Goal: Communication & Community: Participate in discussion

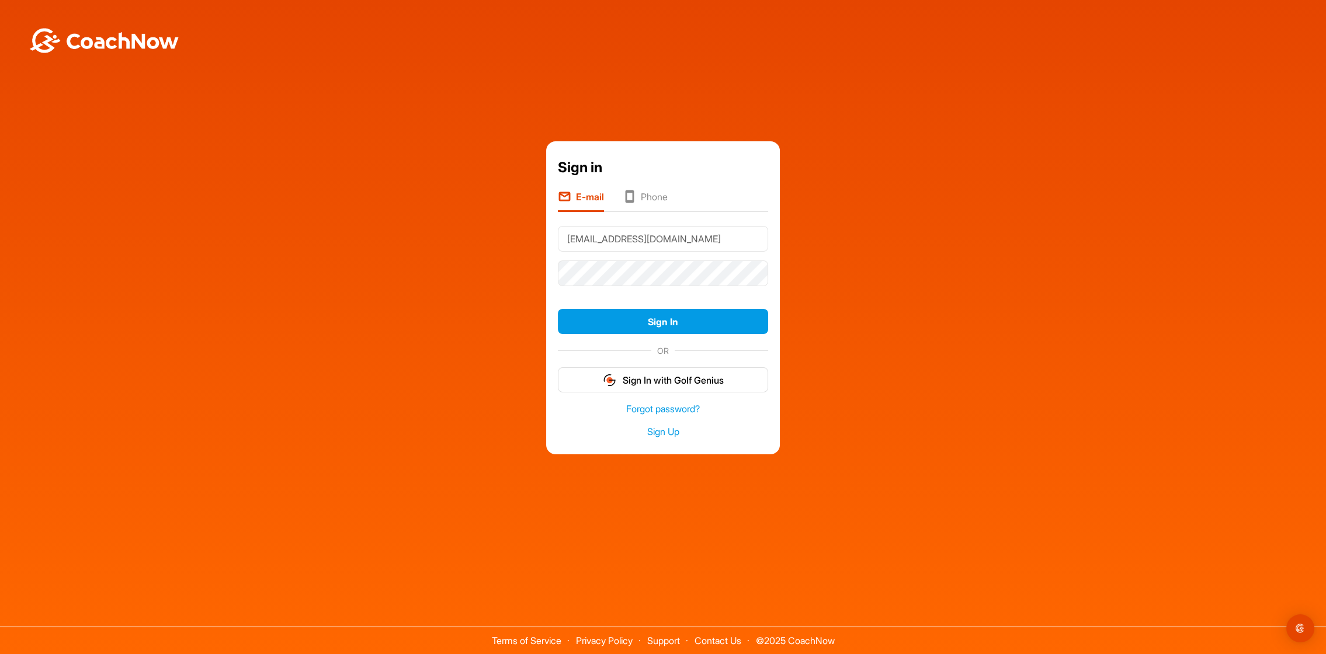
type input "[EMAIL_ADDRESS][DOMAIN_NAME]"
click at [666, 320] on button "Sign In" at bounding box center [663, 321] width 210 height 25
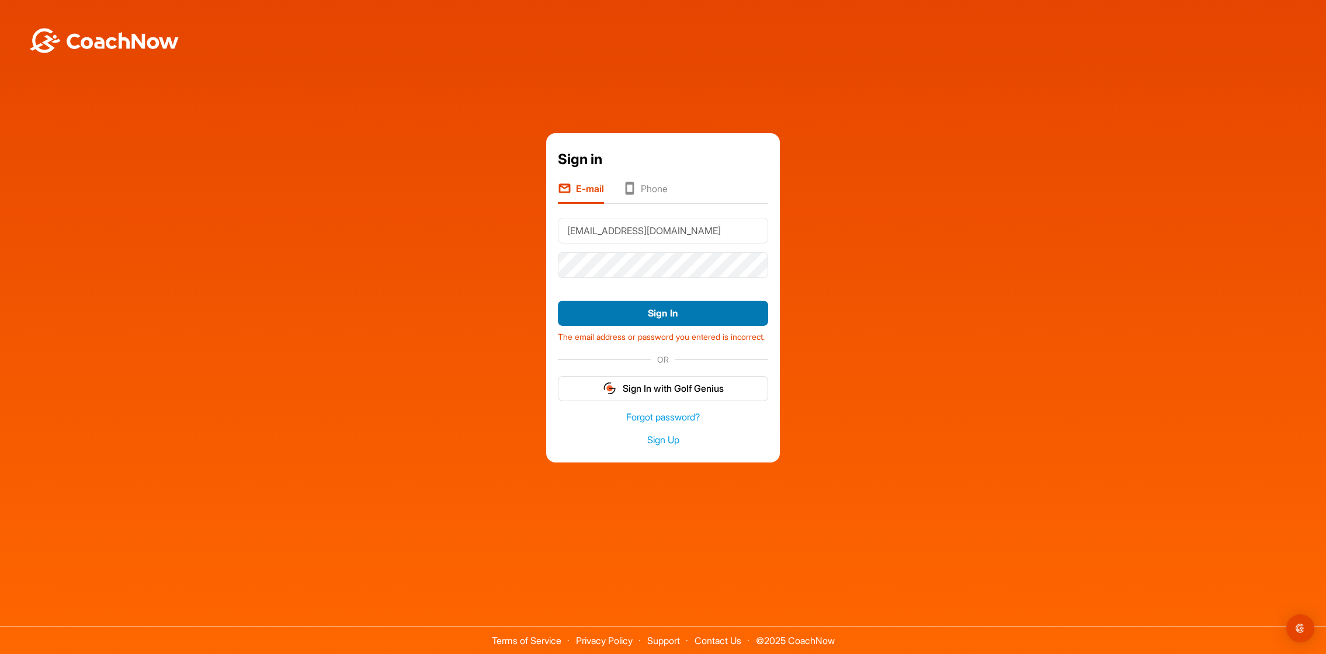
click at [668, 307] on button "Sign In" at bounding box center [663, 313] width 210 height 25
click at [558, 301] on button "Sign In" at bounding box center [663, 313] width 210 height 25
click at [657, 185] on li "Phone" at bounding box center [645, 193] width 45 height 22
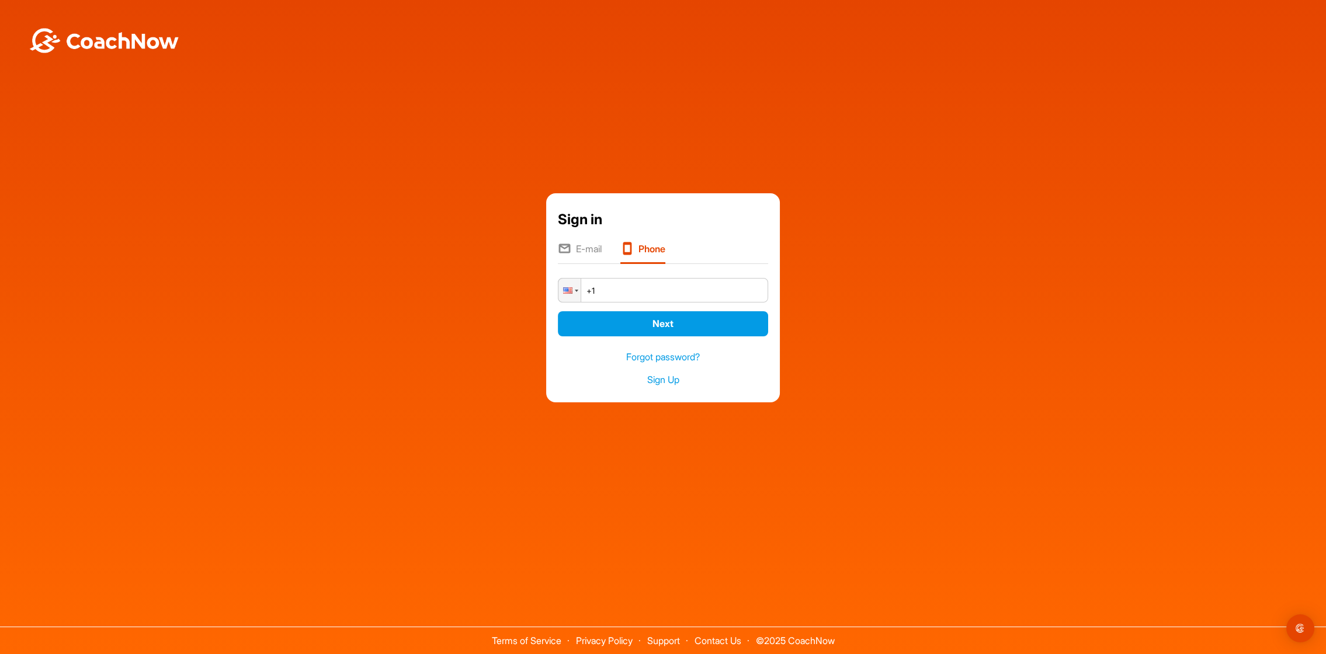
click at [583, 248] on li "E-mail" at bounding box center [580, 253] width 44 height 22
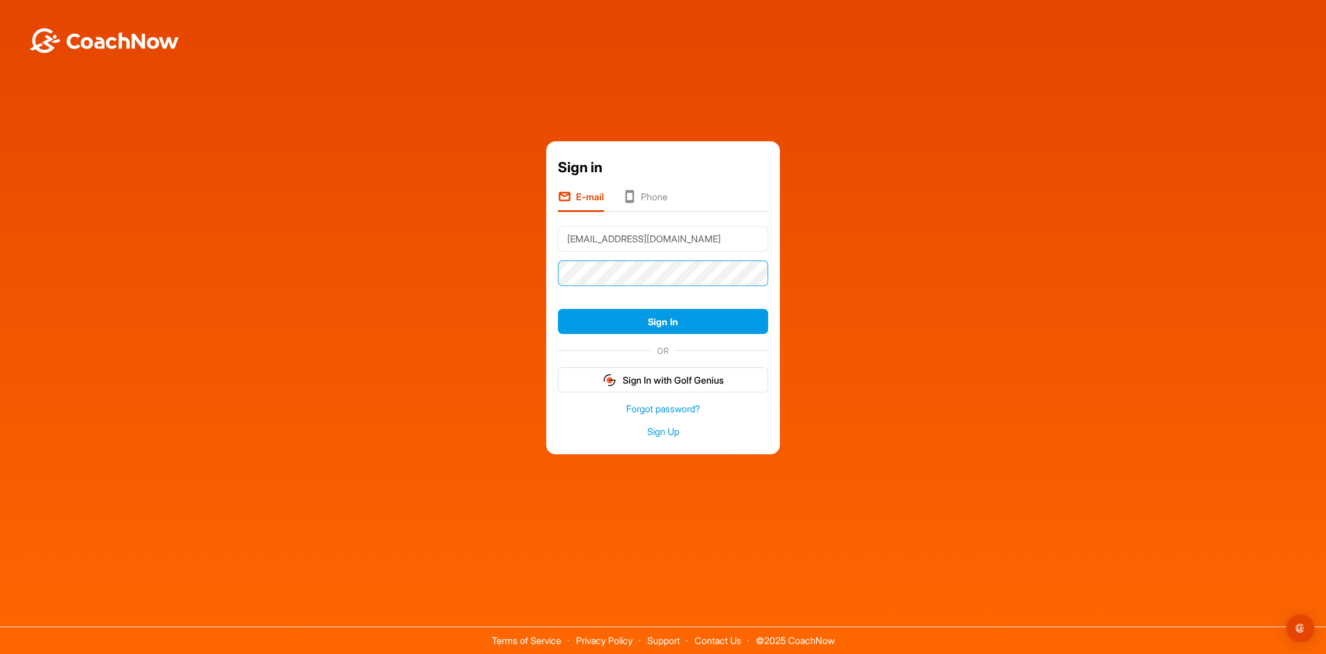
click at [558, 309] on button "Sign In" at bounding box center [663, 321] width 210 height 25
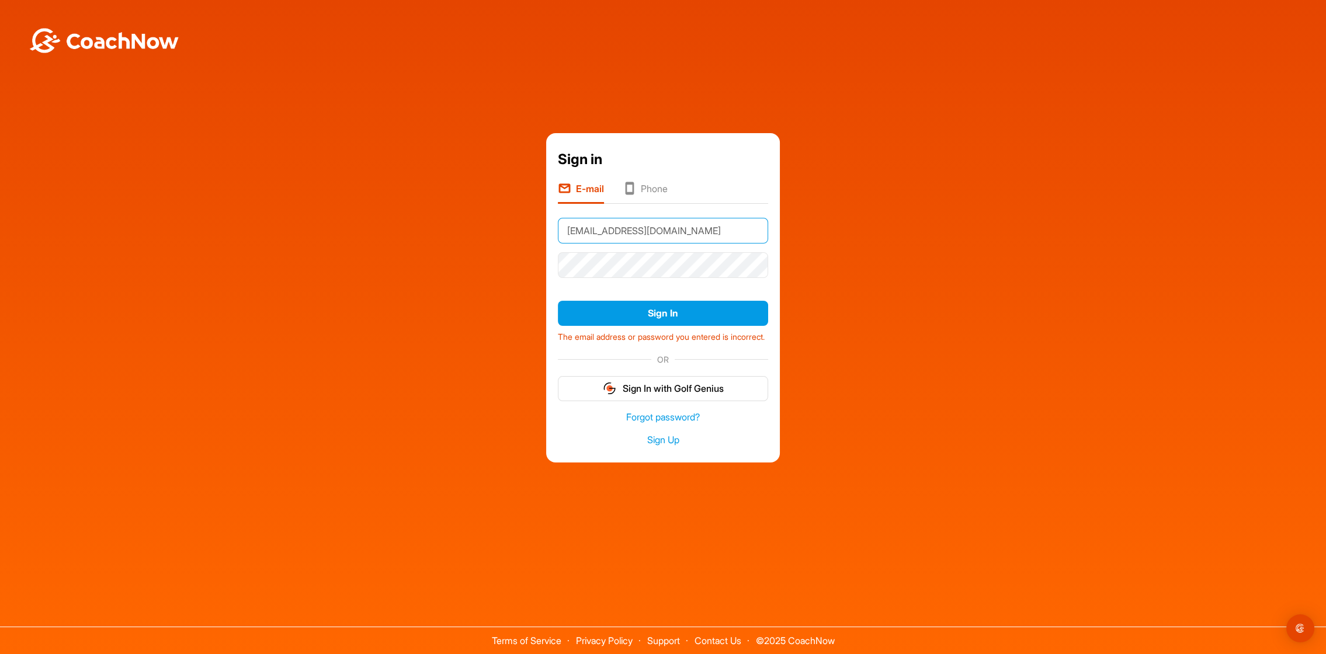
click at [672, 235] on input "[EMAIL_ADDRESS][DOMAIN_NAME]" at bounding box center [663, 231] width 210 height 26
drag, startPoint x: 672, startPoint y: 230, endPoint x: 431, endPoint y: 235, distance: 241.3
click at [558, 235] on input "[EMAIL_ADDRESS][DOMAIN_NAME]" at bounding box center [663, 231] width 210 height 26
click at [619, 228] on input "[EMAIL_ADDRESS][DOMAIN_NAME]" at bounding box center [663, 231] width 210 height 26
drag, startPoint x: 616, startPoint y: 224, endPoint x: 697, endPoint y: 224, distance: 80.6
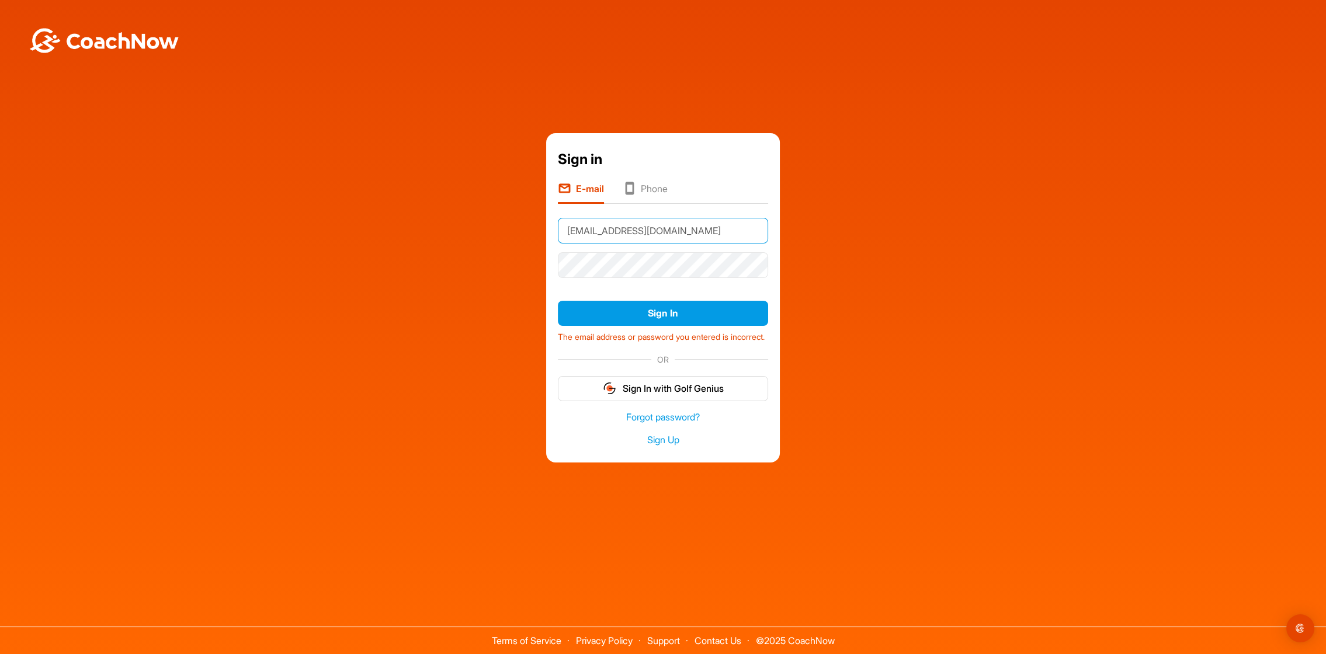
click at [697, 224] on input "[EMAIL_ADDRESS][DOMAIN_NAME]" at bounding box center [663, 231] width 210 height 26
click at [968, 235] on div "Sign in E-mail Phone gabor.sel@hr-quality.de Sign In The email address or passw…" at bounding box center [663, 297] width 1314 height 329
click at [673, 304] on button "Sign In" at bounding box center [663, 313] width 210 height 25
click at [667, 307] on button "Sign In" at bounding box center [663, 313] width 210 height 25
click at [678, 313] on button "Sign In" at bounding box center [663, 313] width 210 height 25
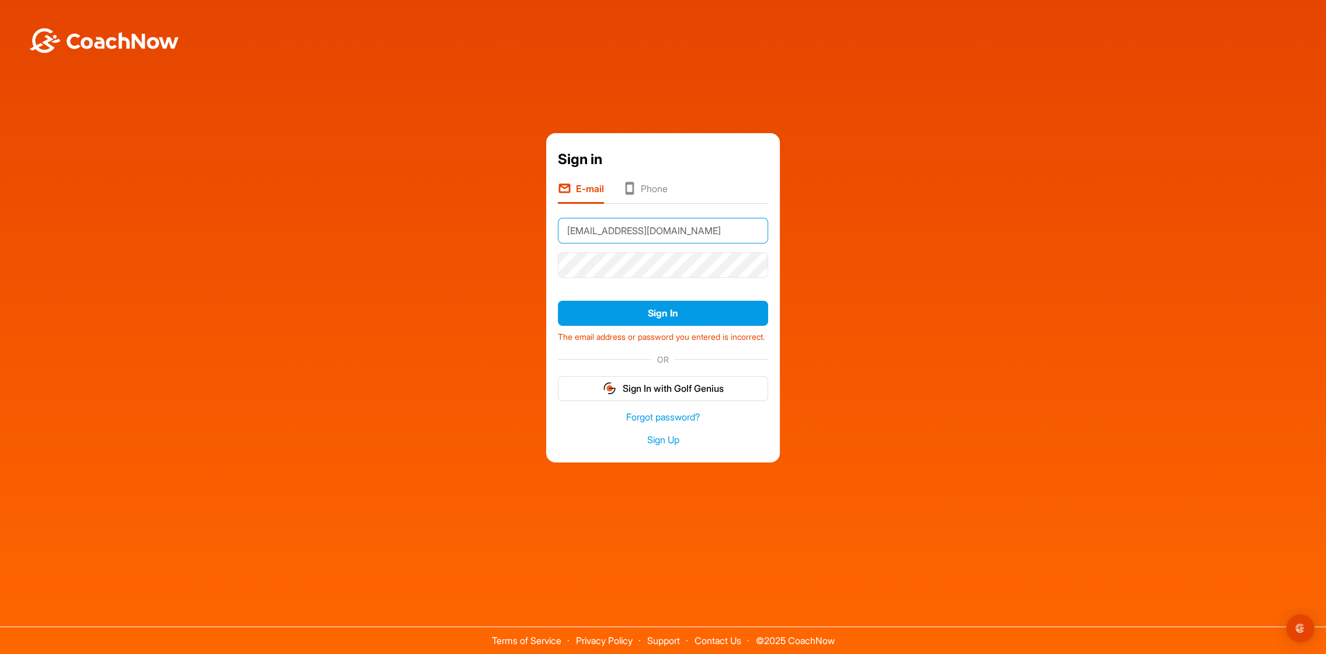
drag, startPoint x: 681, startPoint y: 230, endPoint x: 513, endPoint y: 226, distance: 167.7
click at [558, 226] on input "gabor.sel@hr-quality.de" at bounding box center [663, 231] width 210 height 26
type input "[EMAIL_ADDRESS][DOMAIN_NAME]"
click at [1017, 276] on div "Sign in E-mail Phone gabor.sel@t-online.de Sign In The email address or passwor…" at bounding box center [663, 297] width 1314 height 329
click at [666, 311] on button "Sign In" at bounding box center [663, 313] width 210 height 25
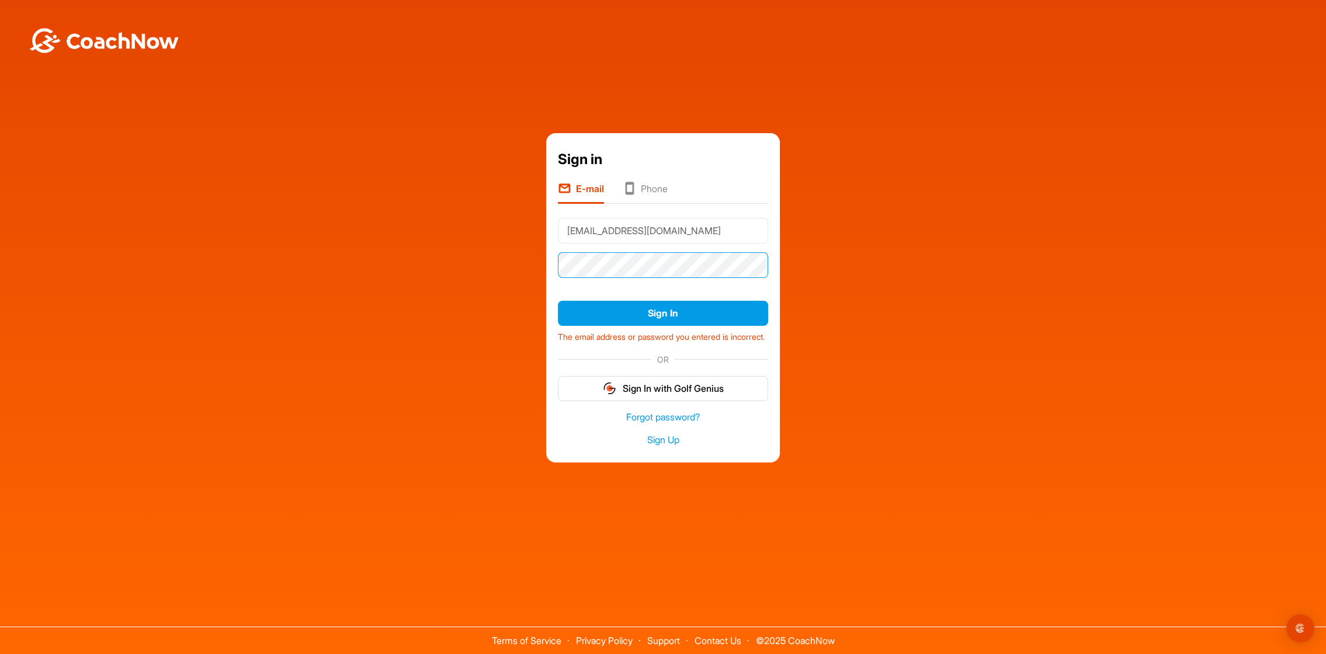
click at [558, 301] on button "Sign In" at bounding box center [663, 313] width 210 height 25
click at [672, 424] on link "Forgot password?" at bounding box center [663, 417] width 210 height 13
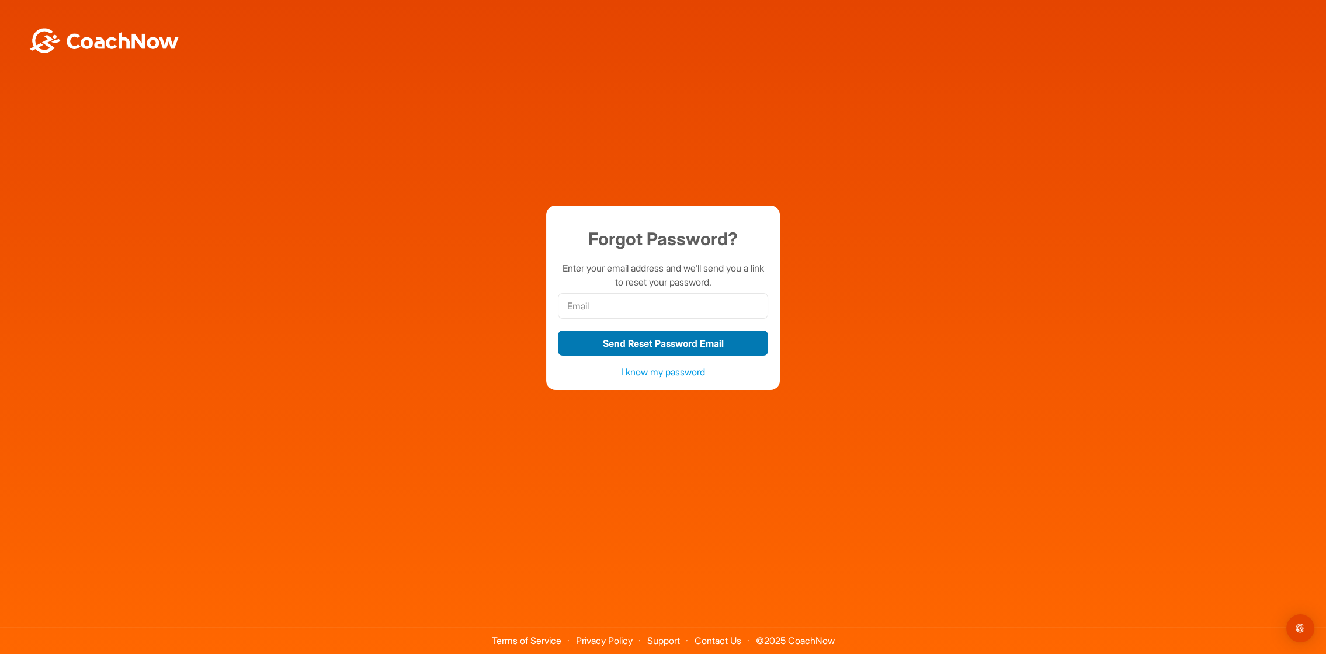
click at [677, 345] on button "Send Reset Password Email" at bounding box center [663, 343] width 210 height 25
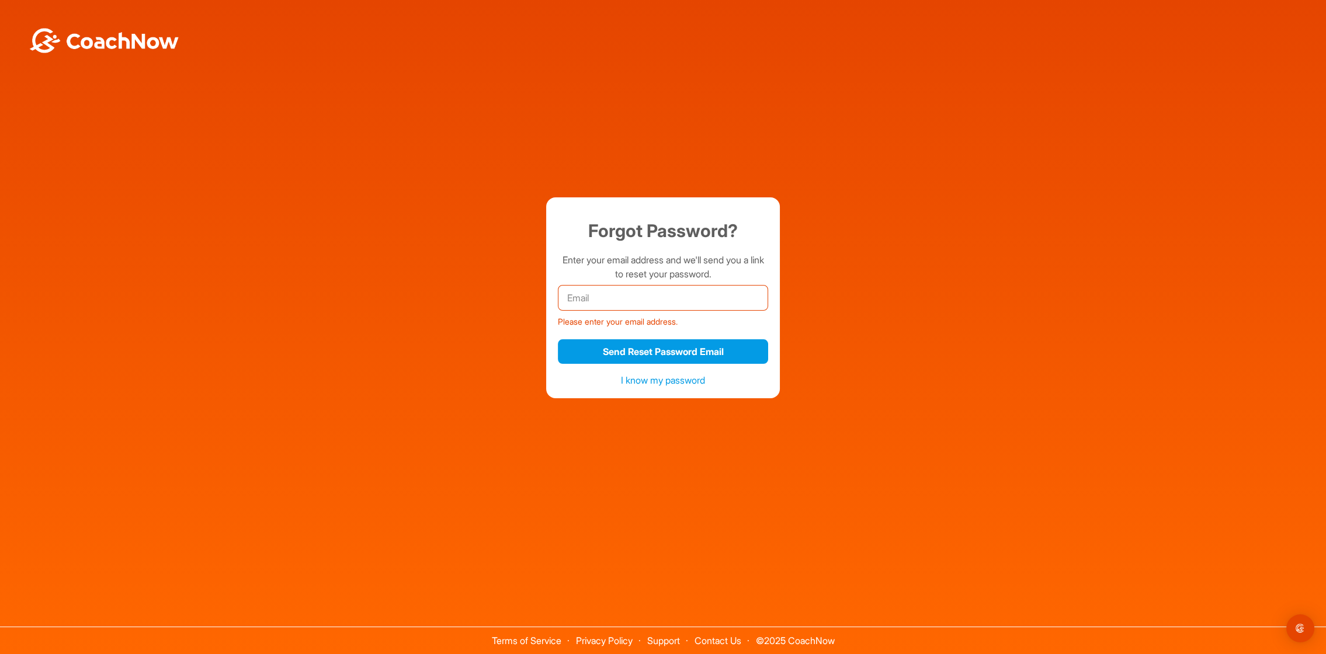
click at [654, 299] on input "email" at bounding box center [663, 298] width 210 height 26
type input "[EMAIL_ADDRESS][DOMAIN_NAME]"
click at [684, 353] on button "Send Reset Password Email" at bounding box center [663, 351] width 210 height 25
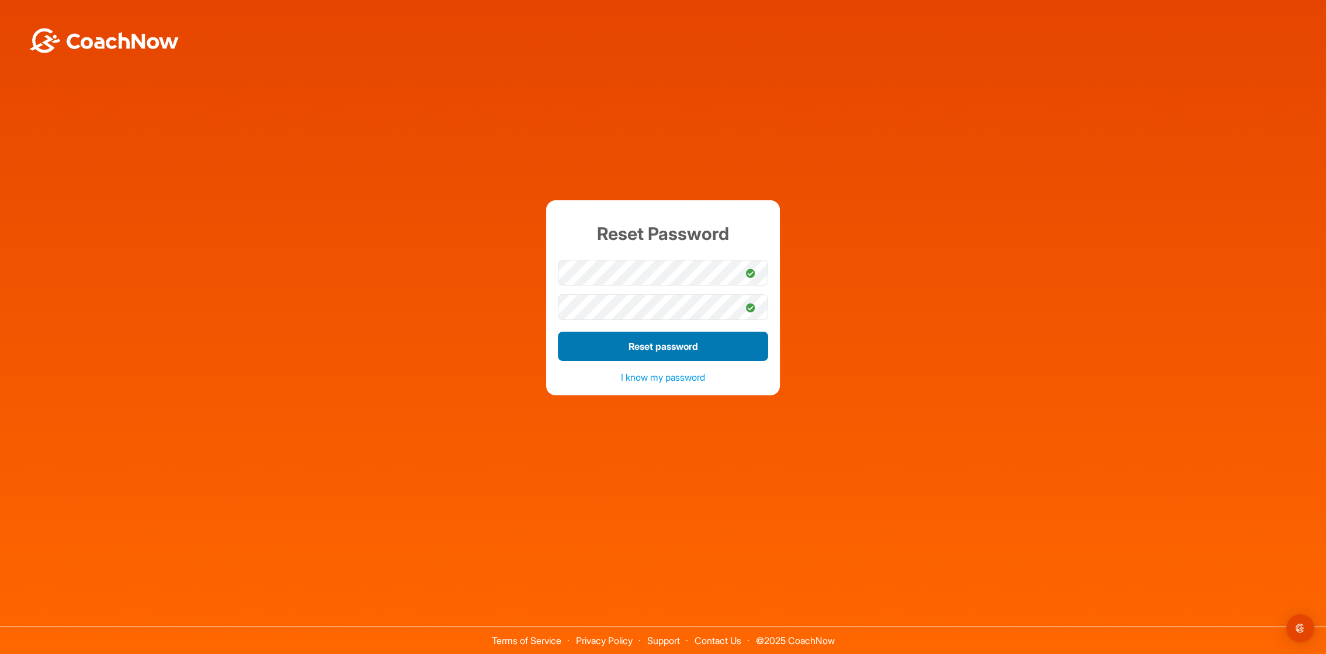
click at [688, 353] on button "Reset password" at bounding box center [663, 346] width 210 height 29
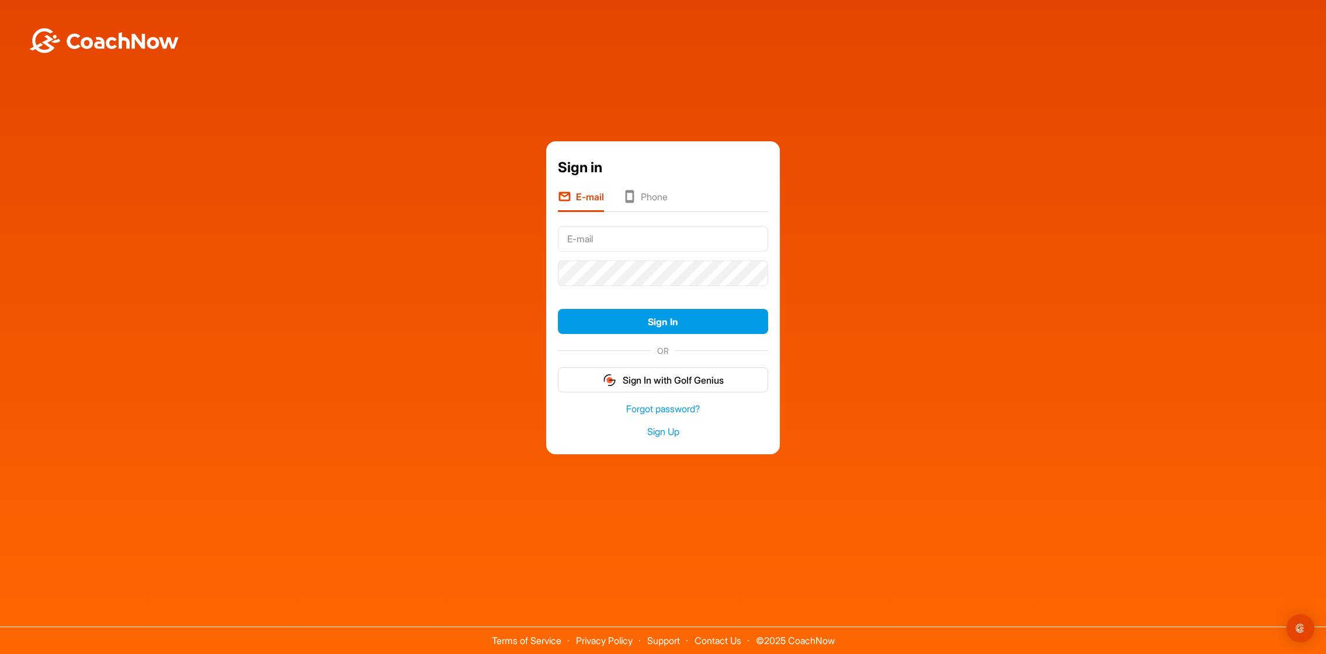
click at [636, 45] on div "Sign in E-mail Phone Sign In OR Sign In with Golf Genius Forgot password? Sign …" at bounding box center [663, 295] width 1326 height 590
click at [643, 247] on input "text" at bounding box center [663, 239] width 210 height 26
type input "[EMAIL_ADDRESS][DOMAIN_NAME]"
click at [668, 322] on button "Sign In" at bounding box center [663, 321] width 210 height 25
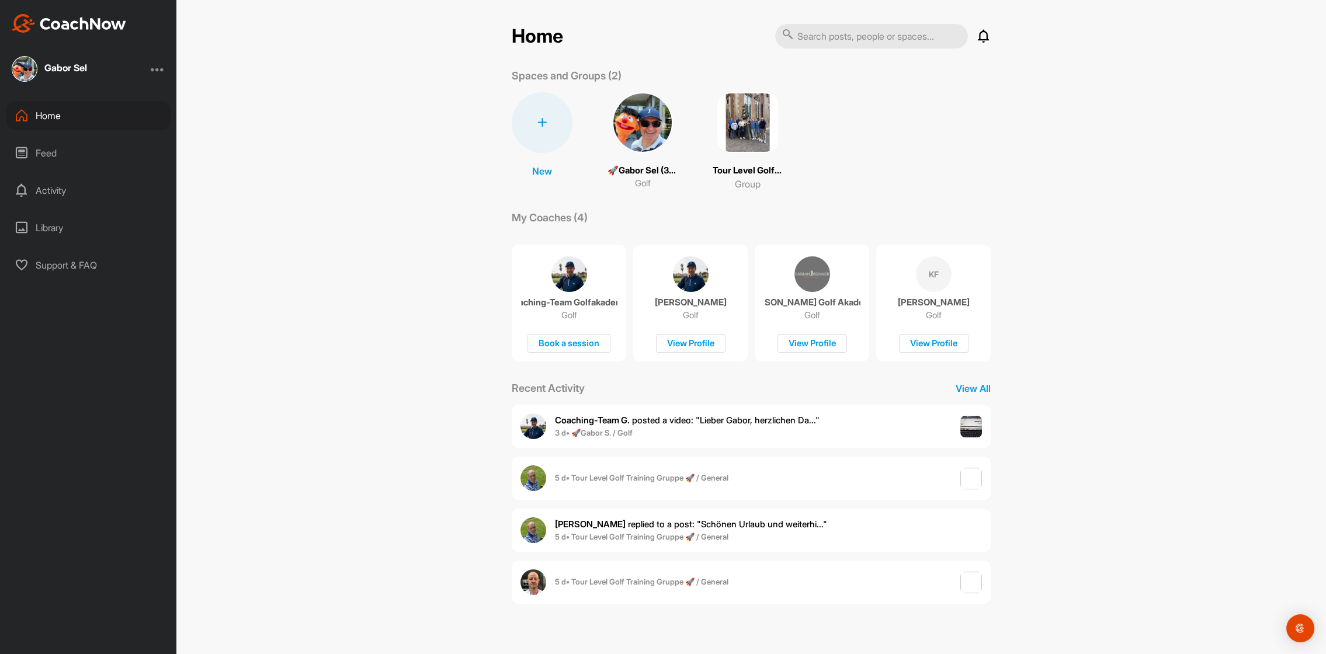
click at [748, 115] on img at bounding box center [747, 122] width 61 height 61
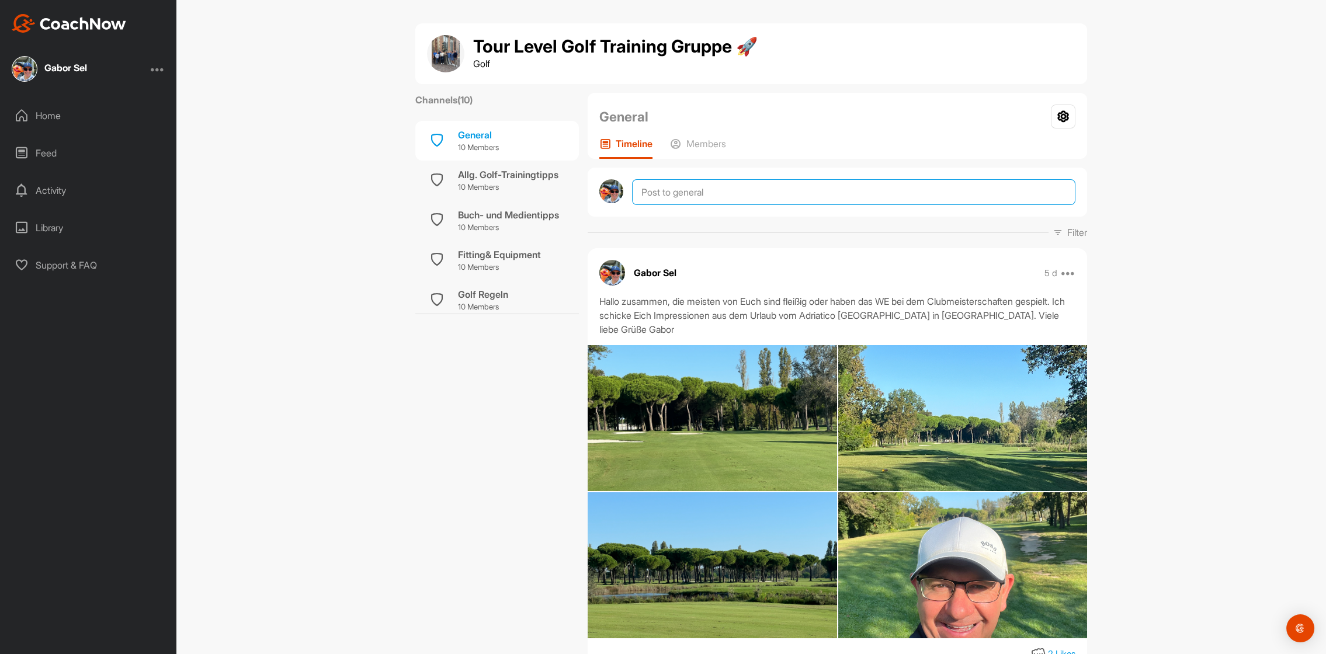
click at [736, 196] on textarea at bounding box center [853, 192] width 443 height 26
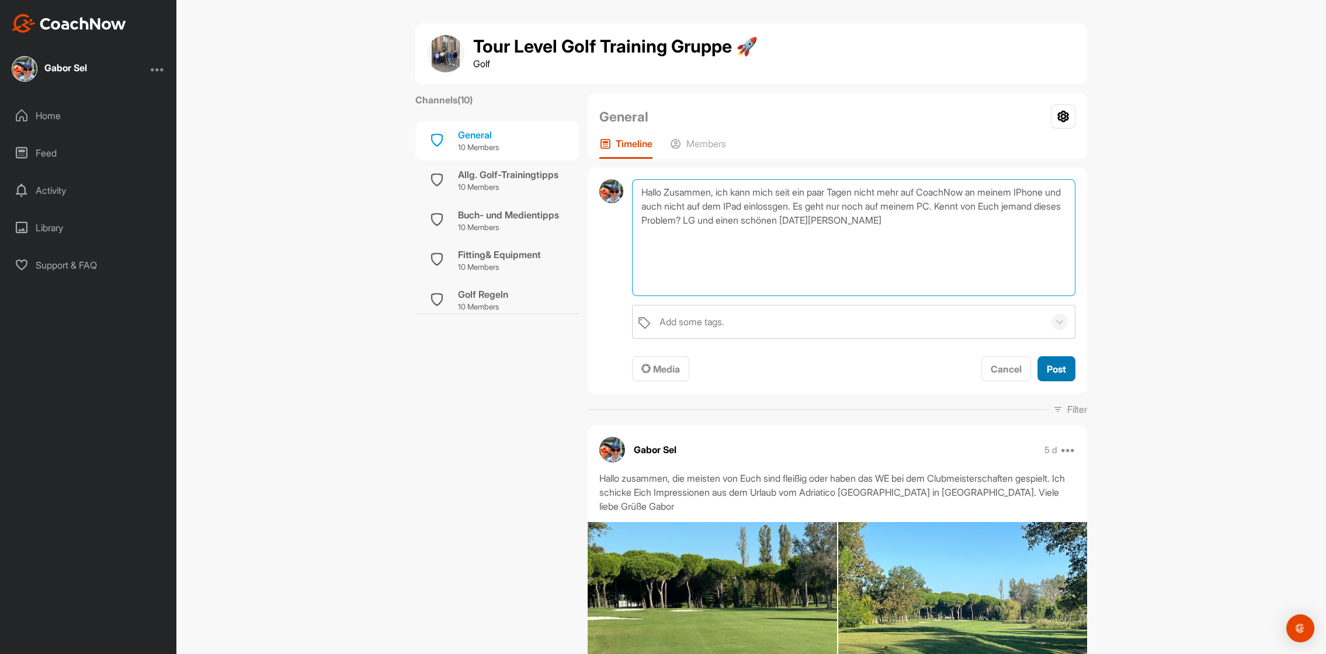
type textarea "Hallo Zusammen, ich kann mich seit ein paar Tagen nicht mehr auf CoachNow an me…"
click at [1064, 372] on span "Post" at bounding box center [1056, 369] width 19 height 12
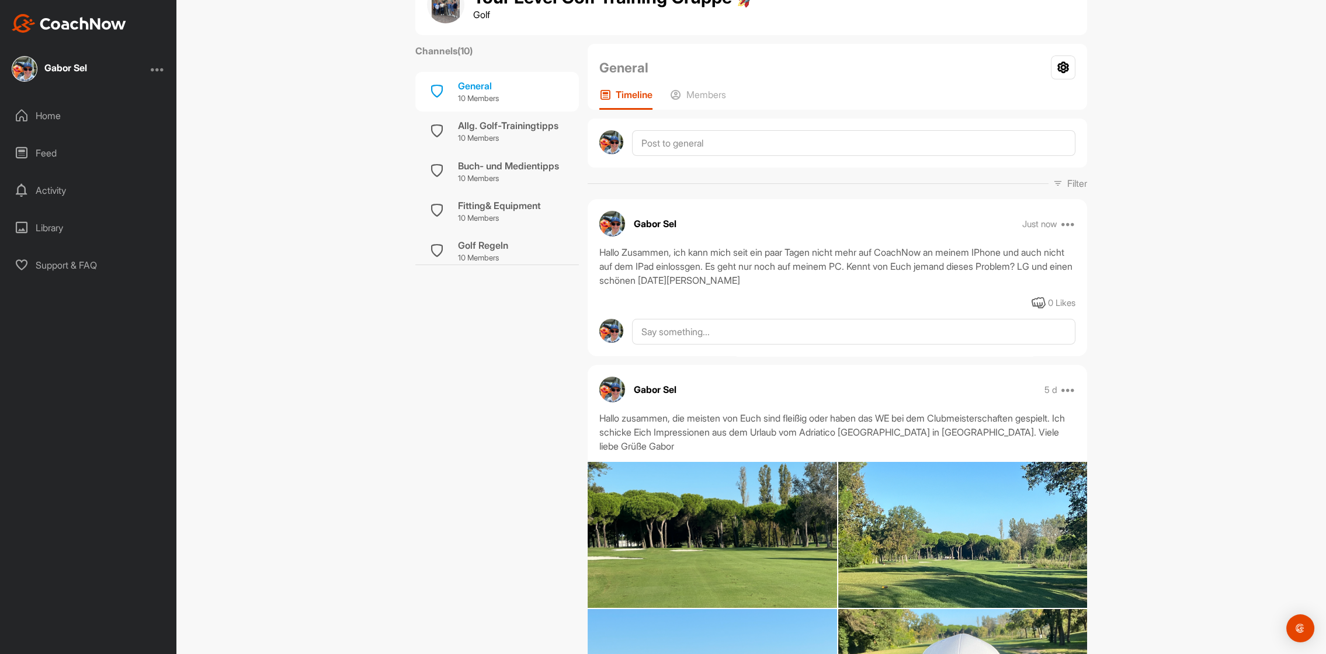
scroll to position [65, 0]
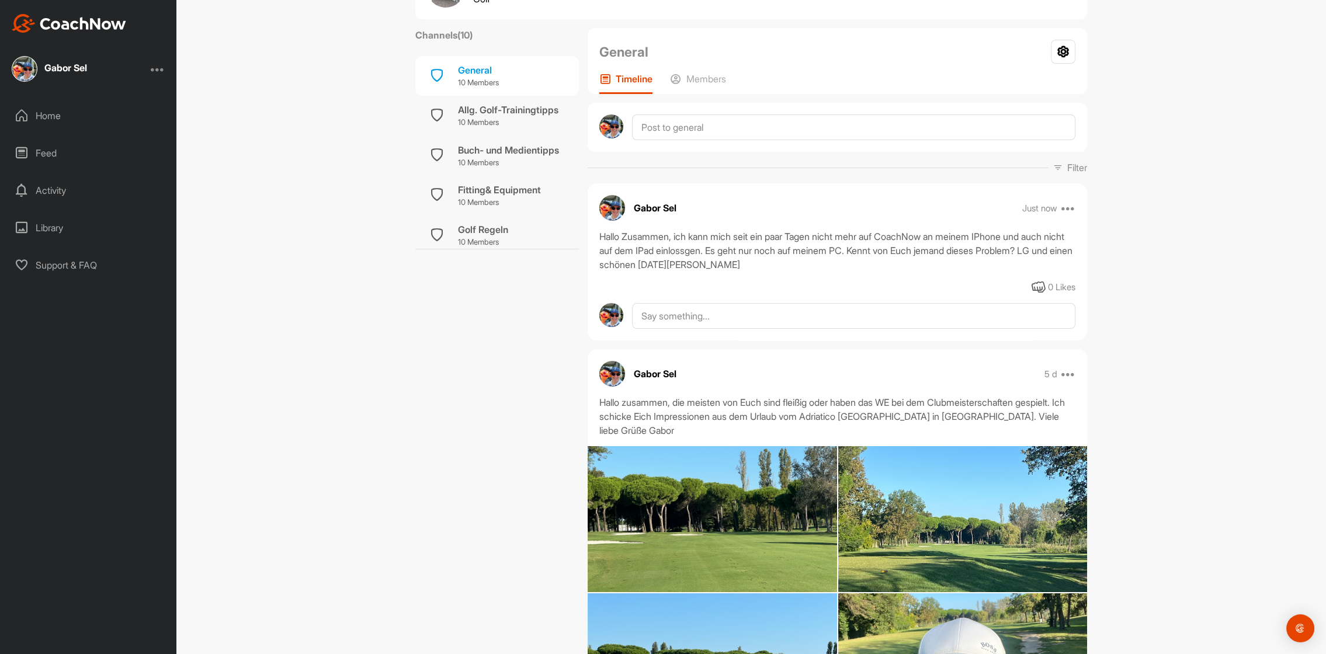
click at [62, 114] on div "Home" at bounding box center [88, 115] width 165 height 29
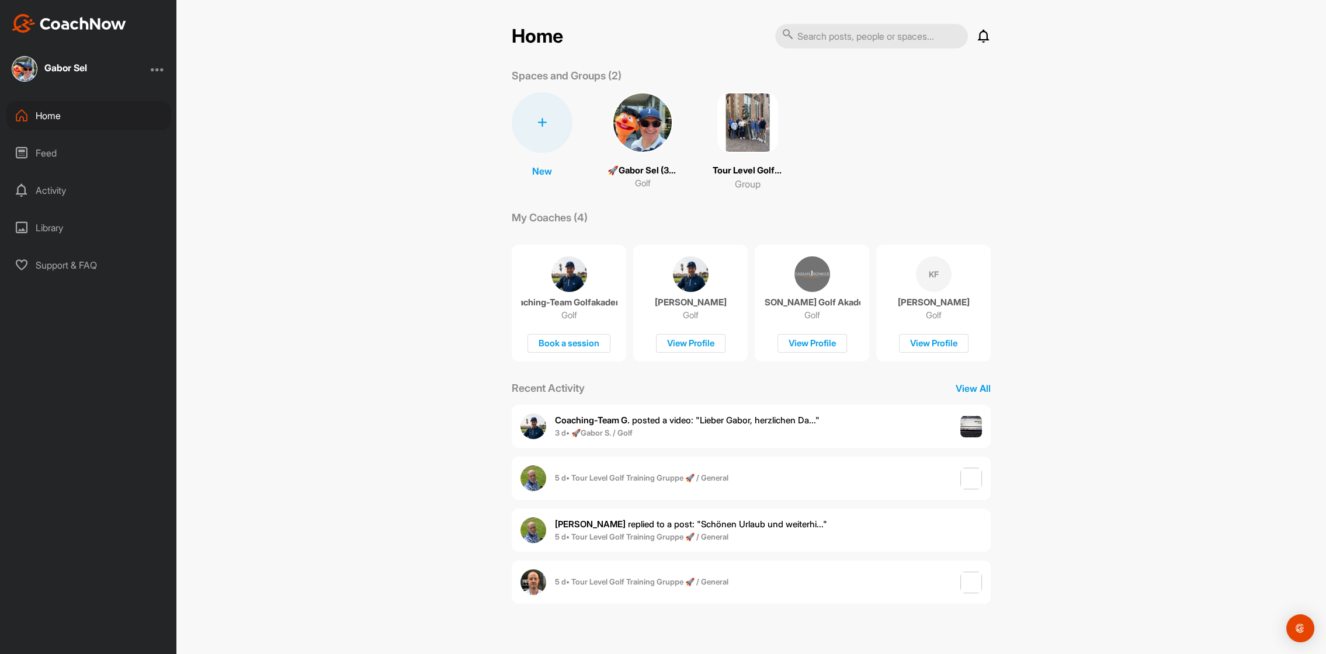
click at [62, 114] on div "Home" at bounding box center [88, 115] width 165 height 29
click at [46, 154] on div "Feed" at bounding box center [88, 152] width 165 height 29
